Goal: Task Accomplishment & Management: Use online tool/utility

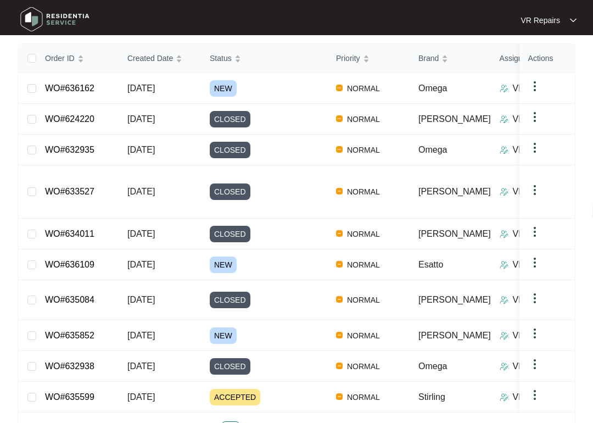
scroll to position [172, 0]
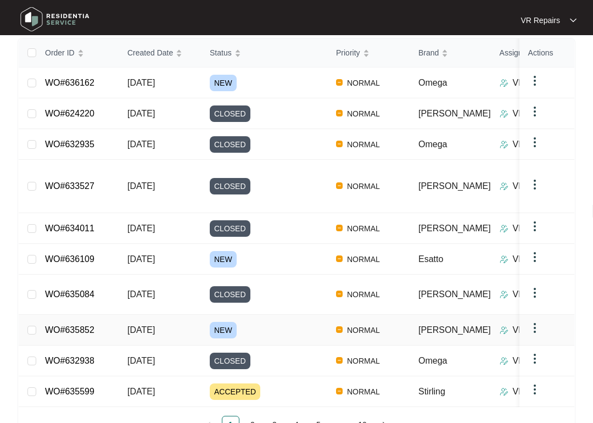
click at [90, 325] on link "WO#635852" at bounding box center [69, 329] width 49 height 9
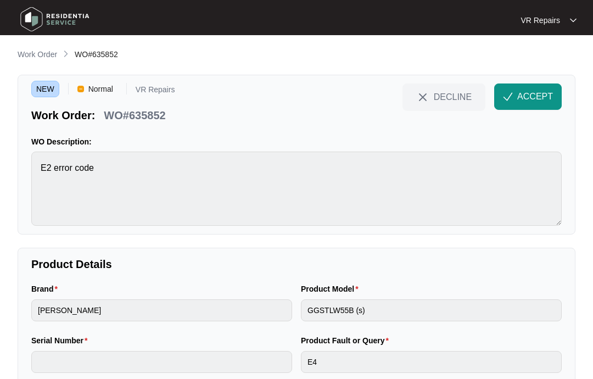
click at [533, 92] on span "ACCEPT" at bounding box center [535, 96] width 36 height 13
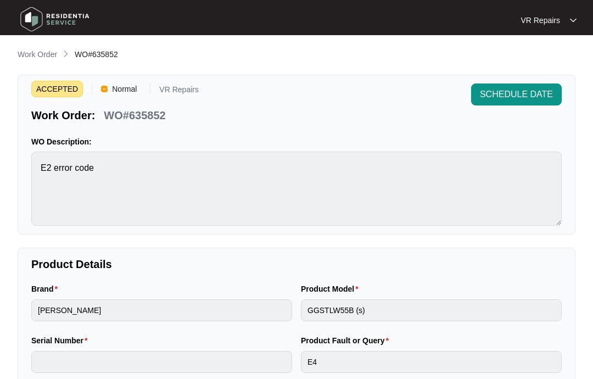
click at [41, 54] on p "Work Order" at bounding box center [38, 54] width 40 height 11
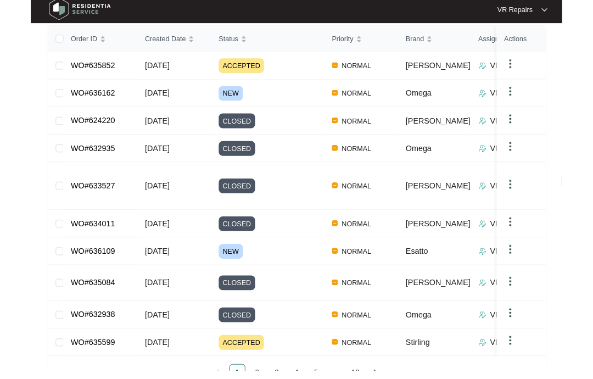
scroll to position [173, 0]
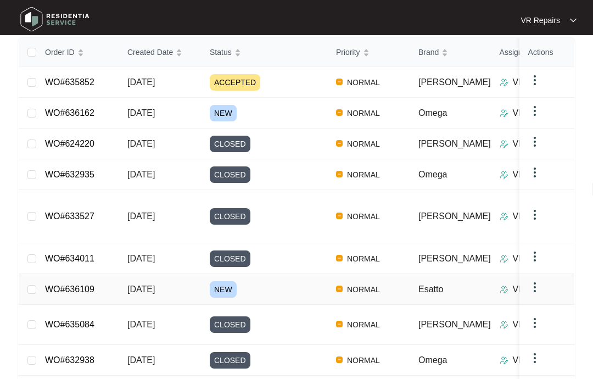
click at [92, 284] on link "WO#636109" at bounding box center [69, 288] width 49 height 9
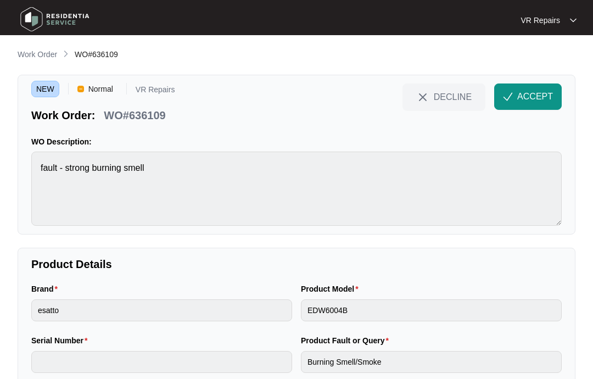
click at [524, 94] on span "ACCEPT" at bounding box center [535, 96] width 36 height 13
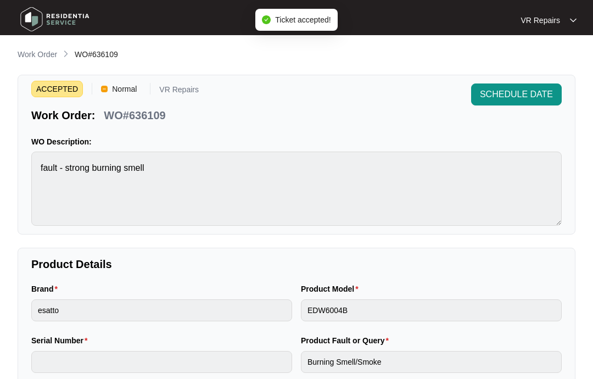
click at [37, 58] on p "Work Order" at bounding box center [38, 54] width 40 height 11
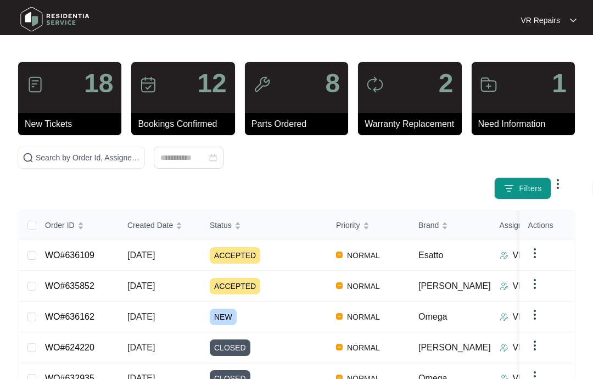
click at [90, 256] on link "WO#636109" at bounding box center [69, 254] width 49 height 9
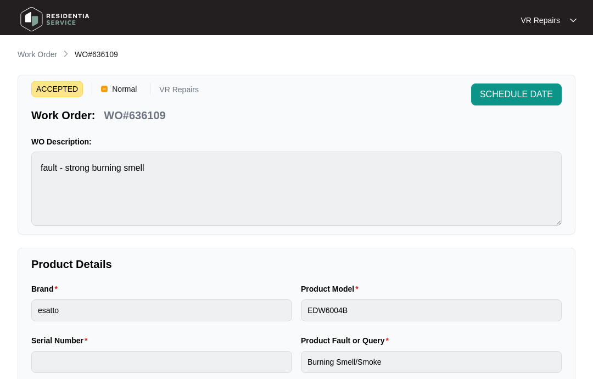
click at [31, 55] on p "Work Order" at bounding box center [38, 54] width 40 height 11
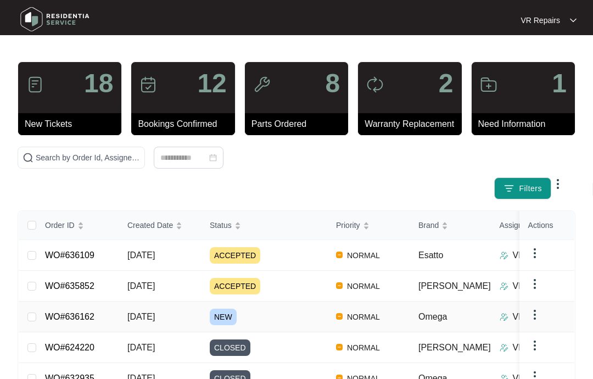
click at [93, 315] on link "WO#636162" at bounding box center [69, 316] width 49 height 9
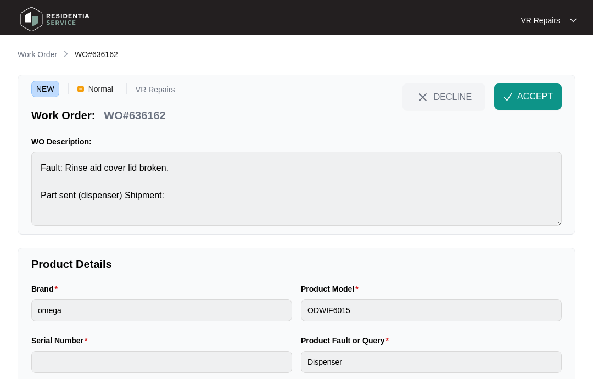
click at [533, 98] on span "ACCEPT" at bounding box center [535, 96] width 36 height 13
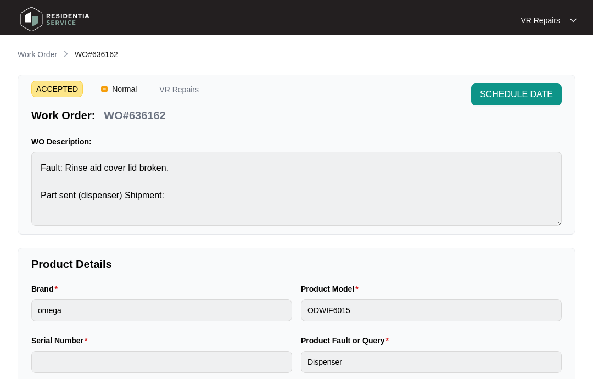
click at [42, 49] on p "Work Order" at bounding box center [38, 54] width 40 height 11
